Goal: Information Seeking & Learning: Learn about a topic

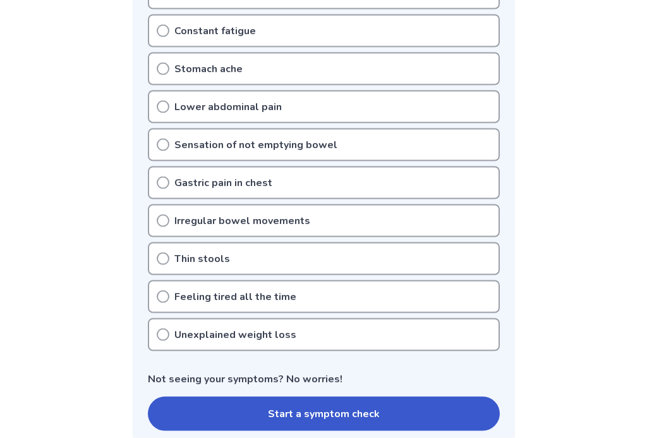
scroll to position [389, 0]
click at [393, 411] on button "Start a symptom check" at bounding box center [324, 413] width 352 height 34
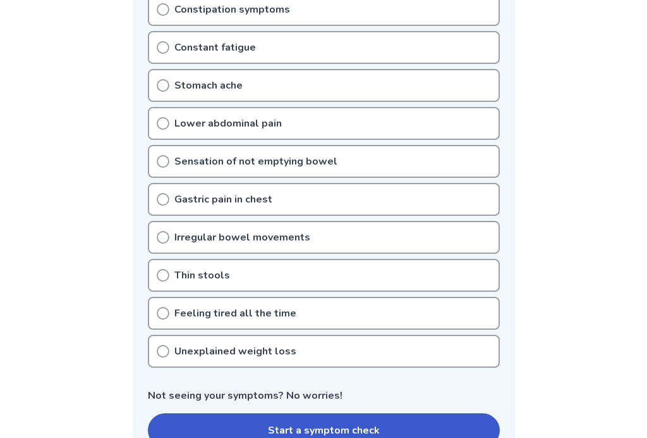
scroll to position [405, 0]
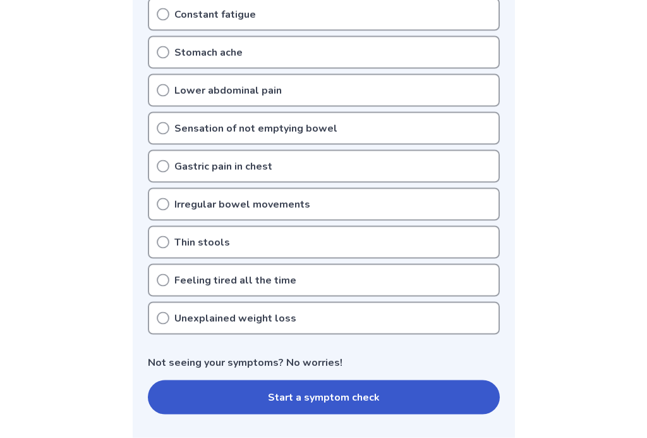
click at [165, 202] on icon at bounding box center [163, 204] width 13 height 13
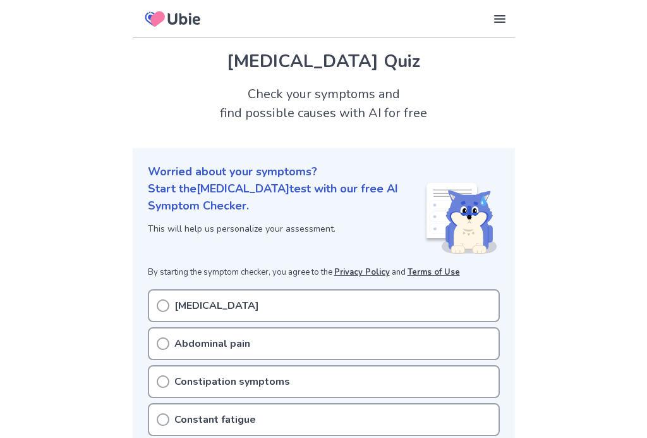
scroll to position [427, 0]
